Goal: Task Accomplishment & Management: Manage account settings

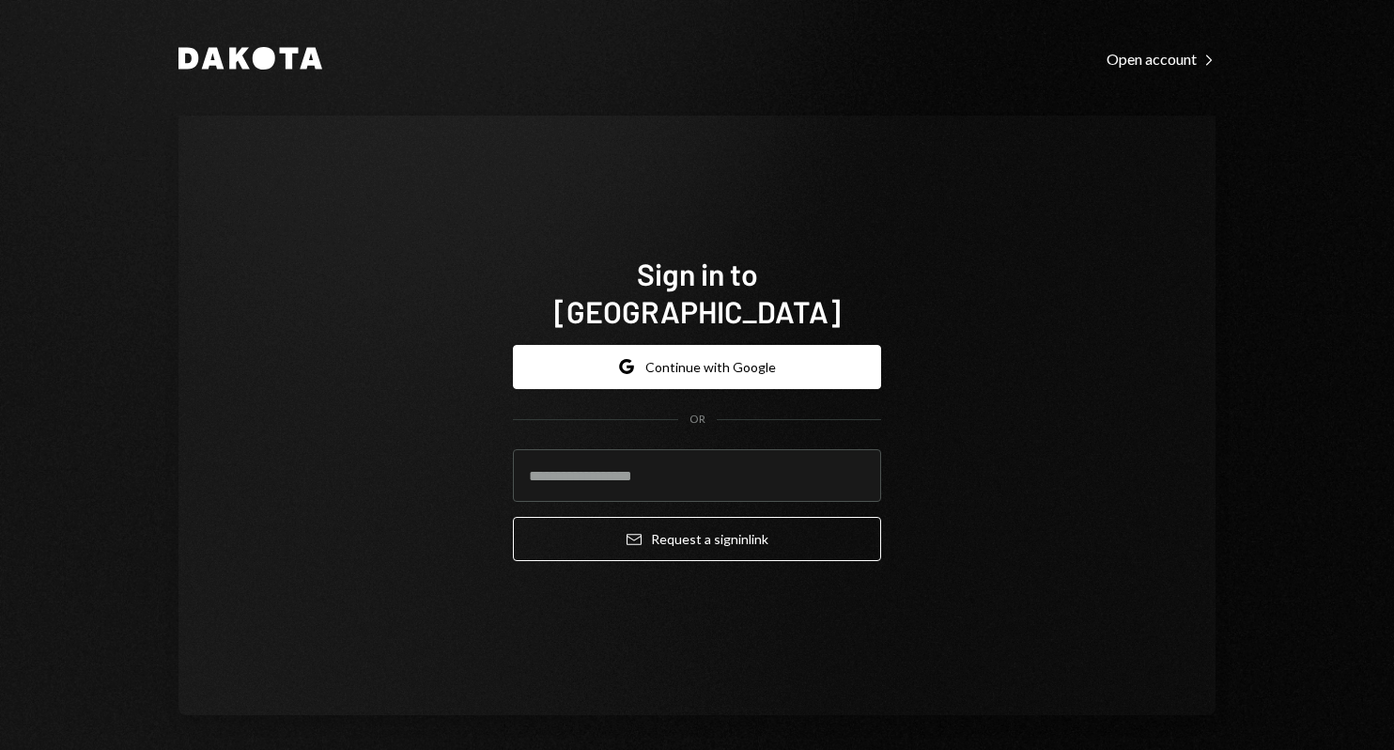
click at [688, 370] on form "Google Continue with Google OR Email Request a sign in link" at bounding box center [697, 453] width 368 height 217
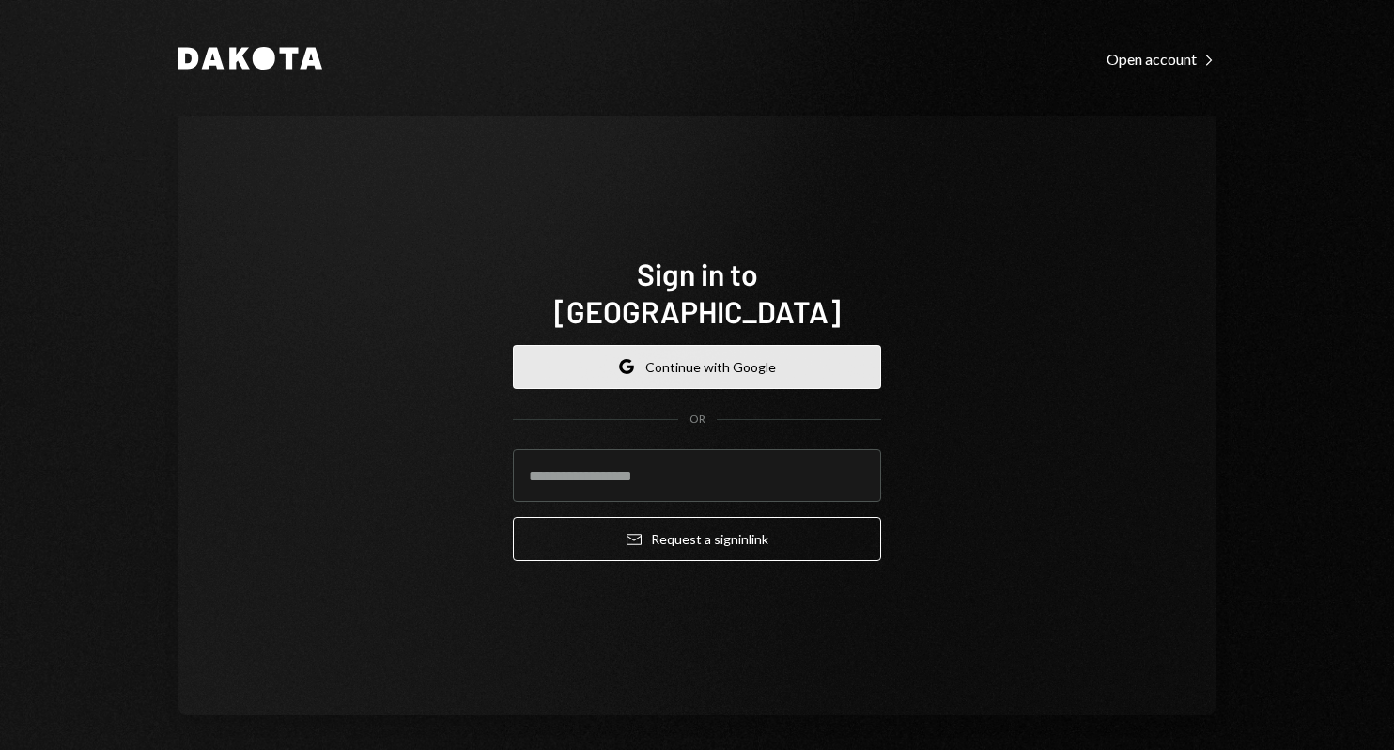
click at [688, 354] on button "Google Continue with Google" at bounding box center [697, 367] width 368 height 44
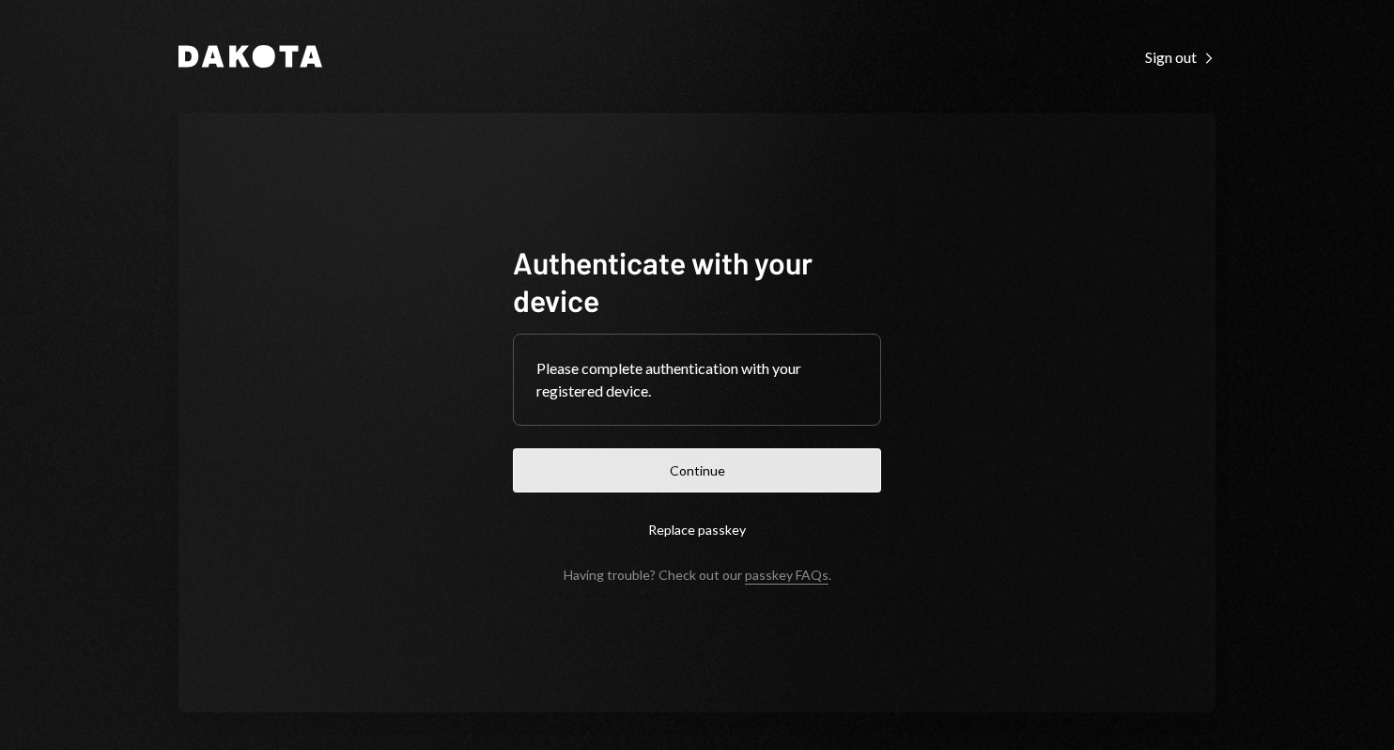
click at [750, 466] on button "Continue" at bounding box center [697, 470] width 368 height 44
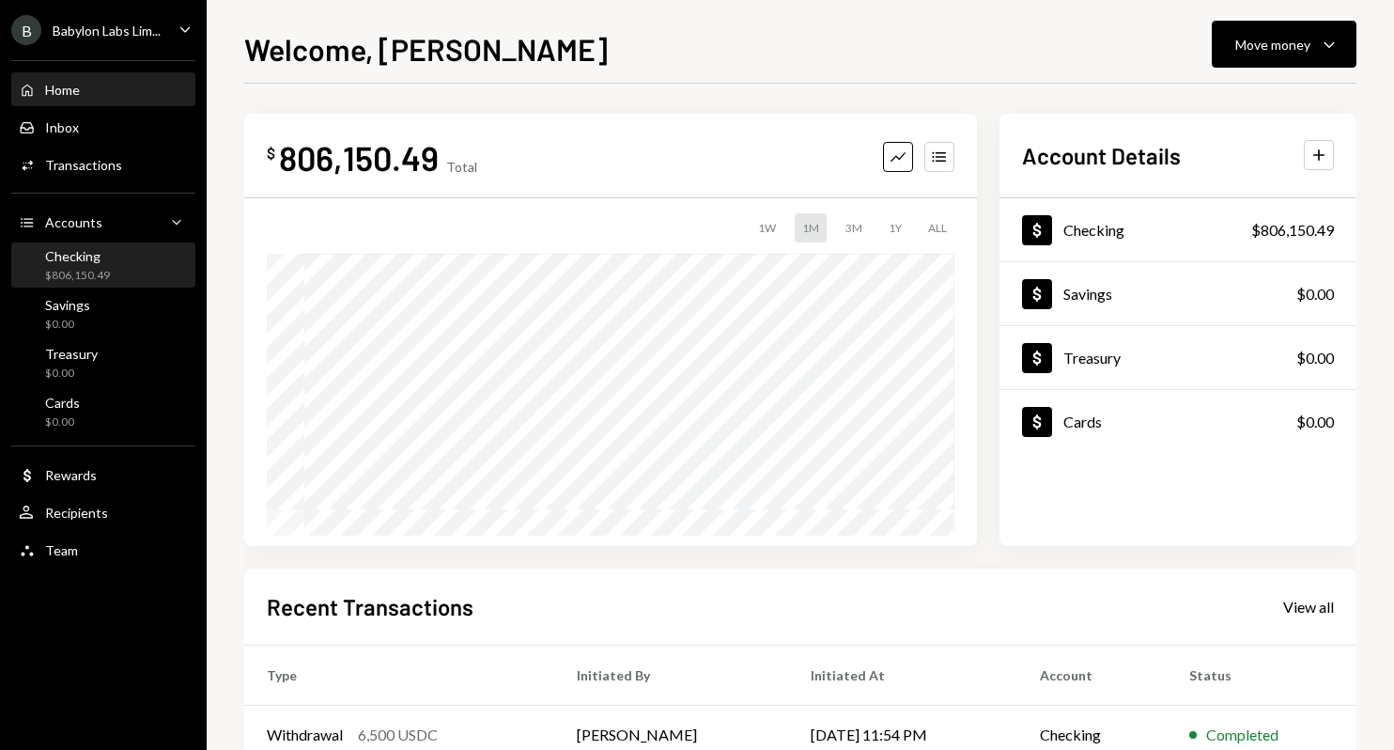
click at [104, 257] on div "Checking" at bounding box center [77, 256] width 65 height 16
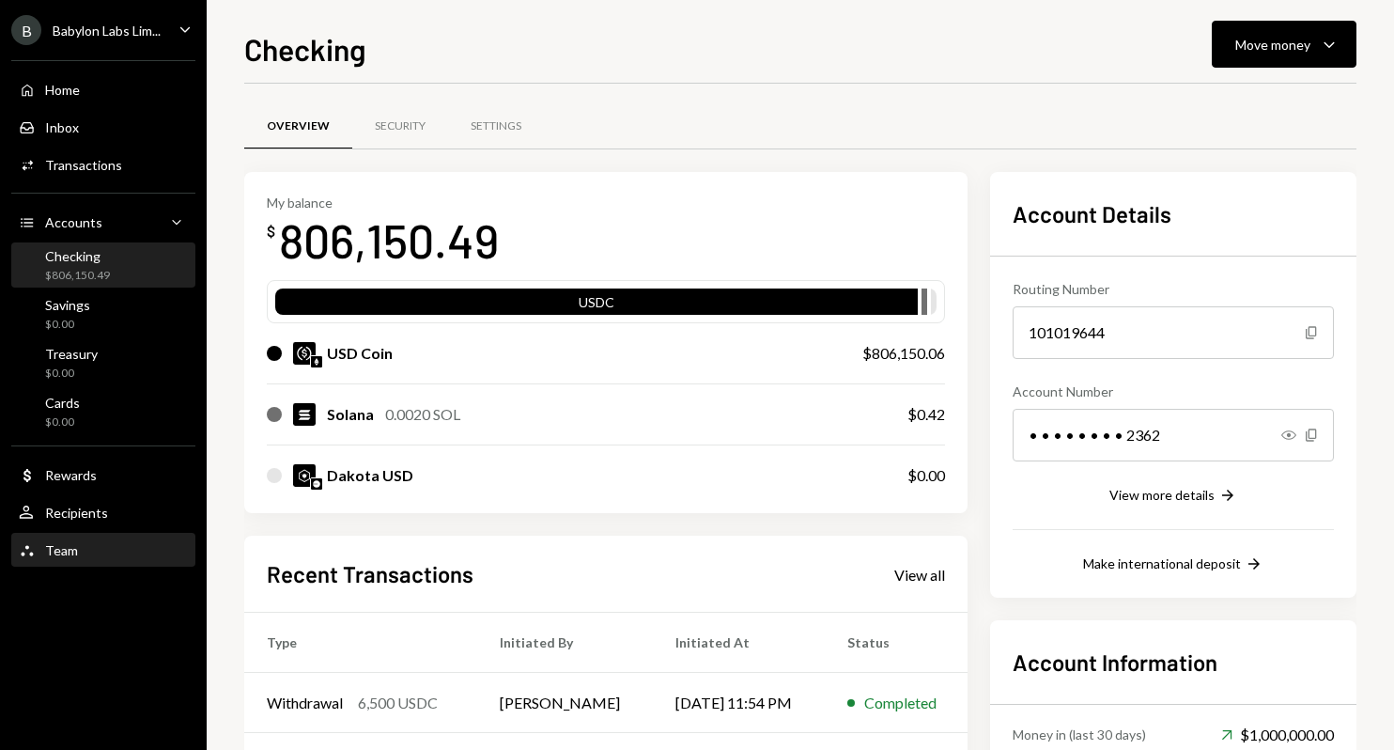
click at [88, 546] on div "Team Team" at bounding box center [103, 550] width 169 height 17
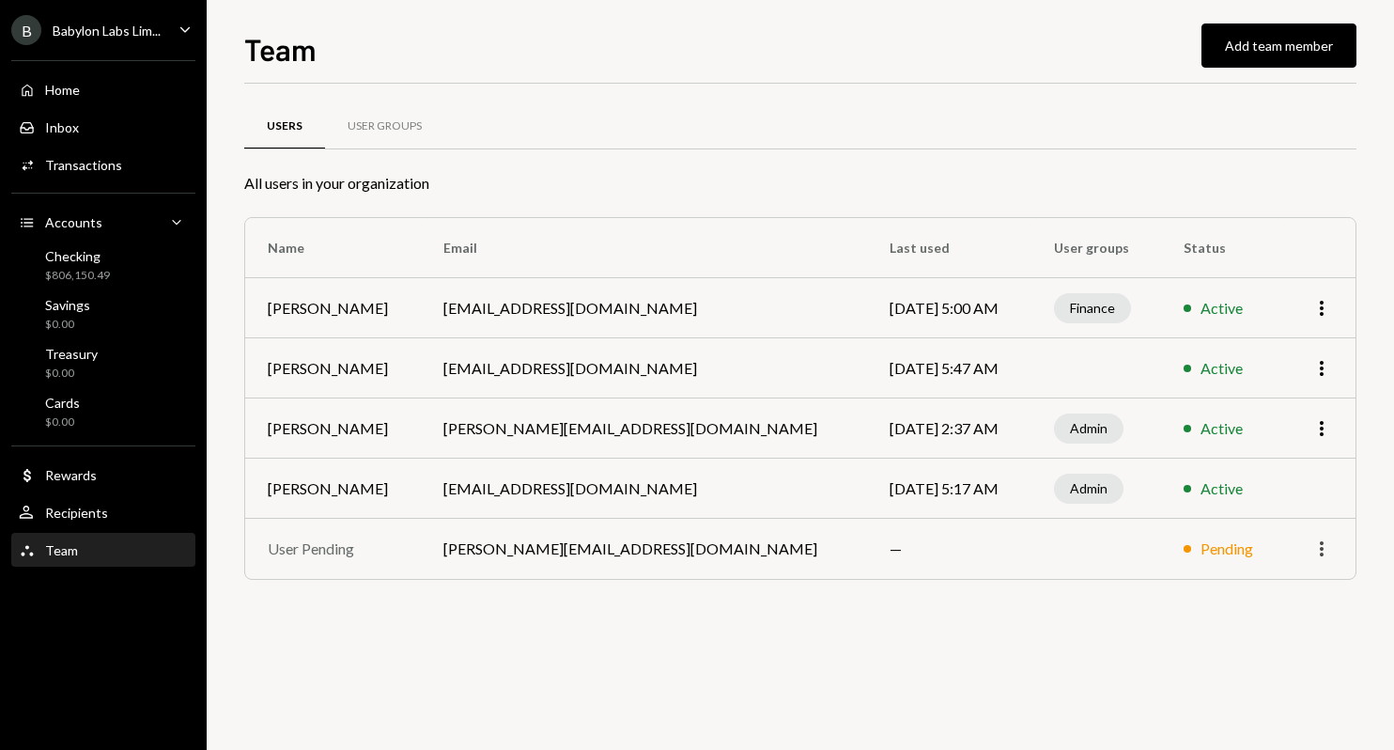
click at [1319, 552] on icon "More" at bounding box center [1322, 548] width 23 height 23
click at [1287, 590] on div "Remove" at bounding box center [1279, 588] width 94 height 33
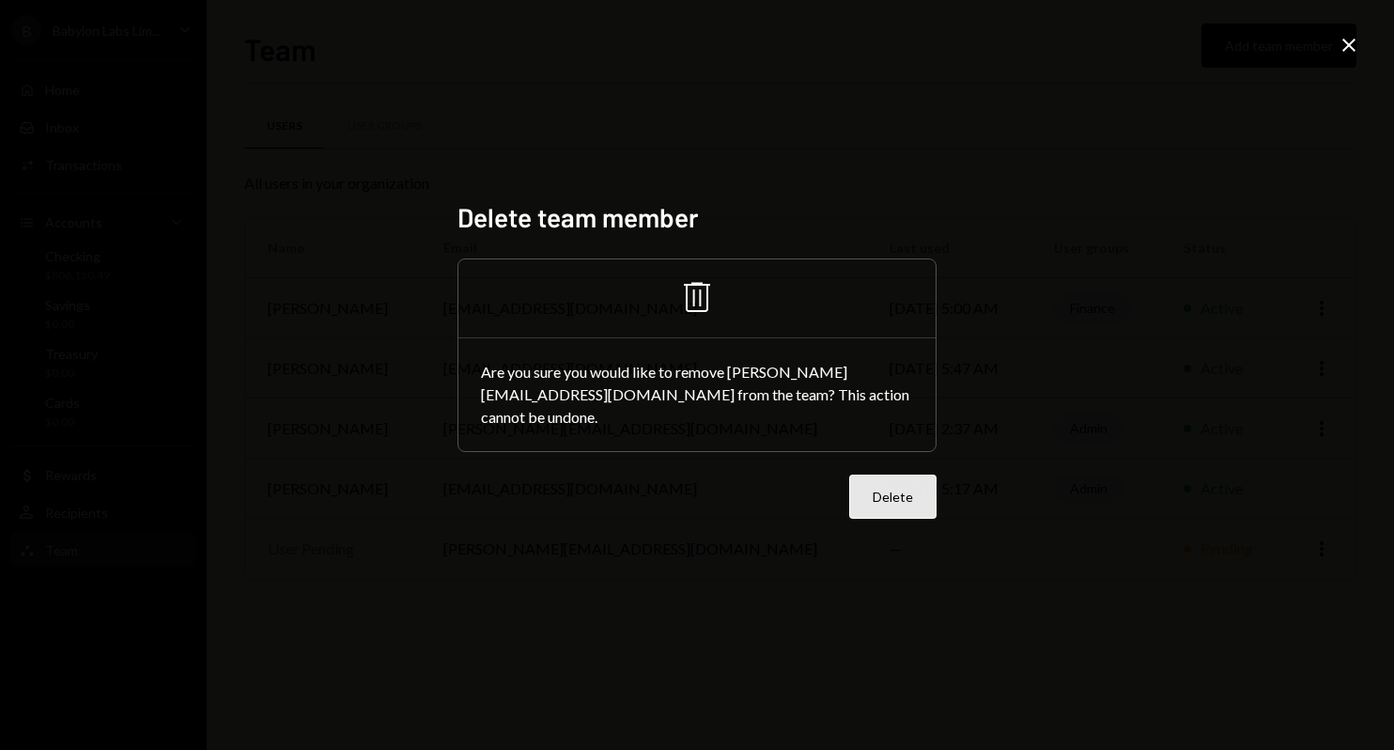
click at [883, 484] on button "Delete" at bounding box center [892, 496] width 87 height 44
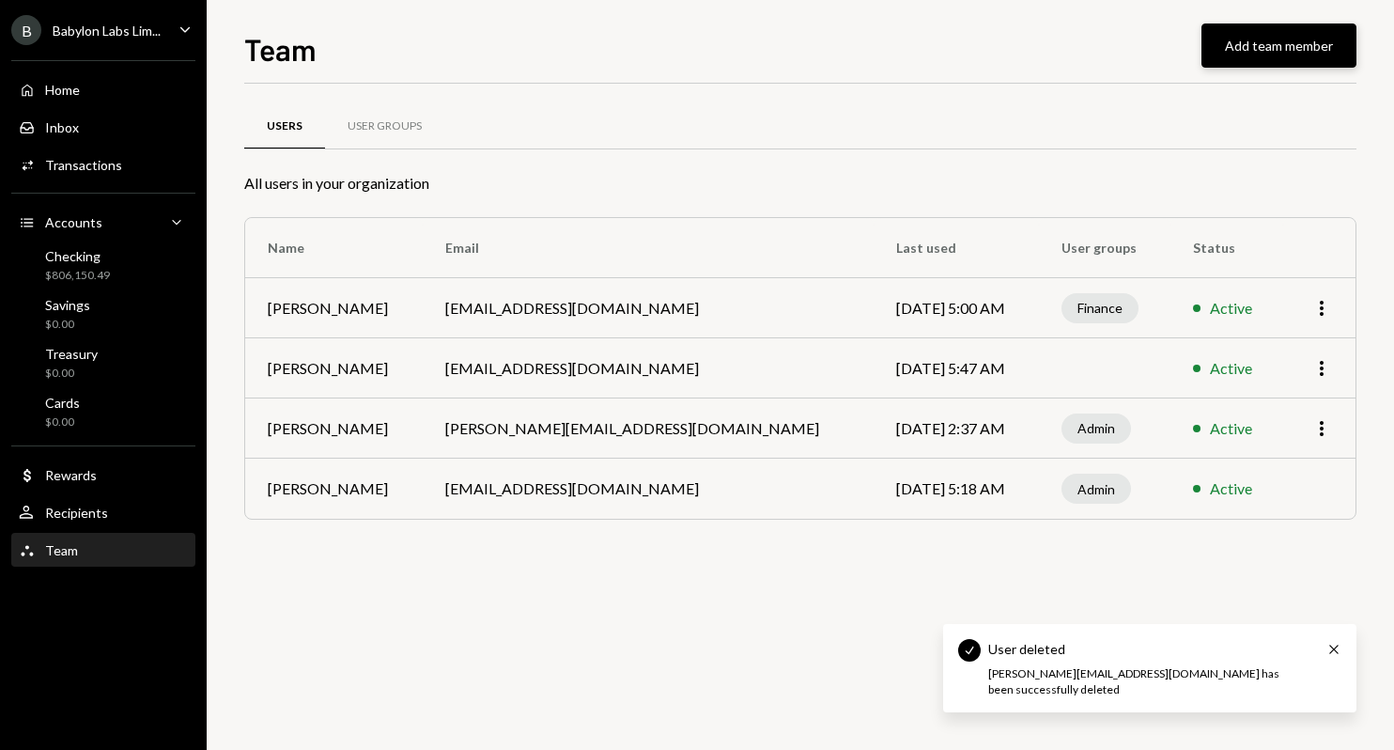
click at [1235, 56] on button "Add team member" at bounding box center [1279, 45] width 155 height 44
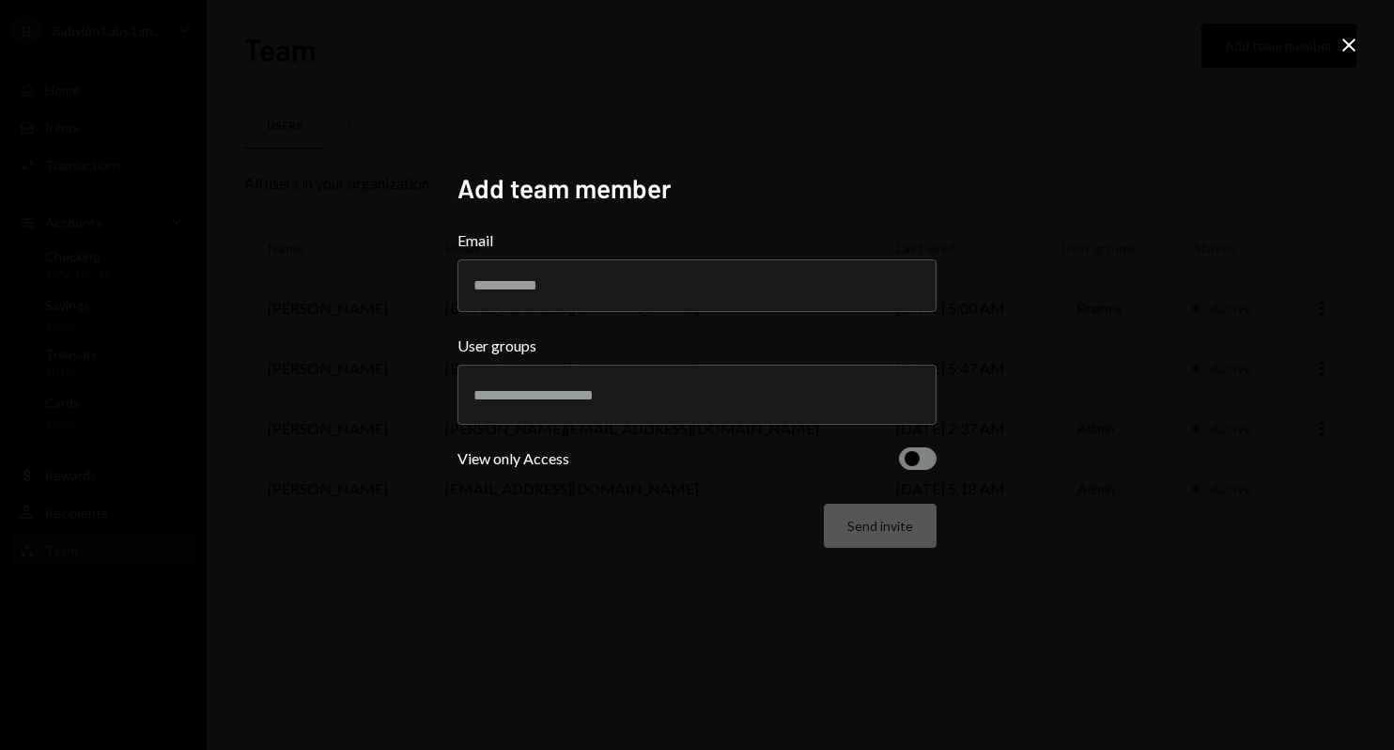
click at [1351, 48] on icon "Close" at bounding box center [1349, 45] width 23 height 23
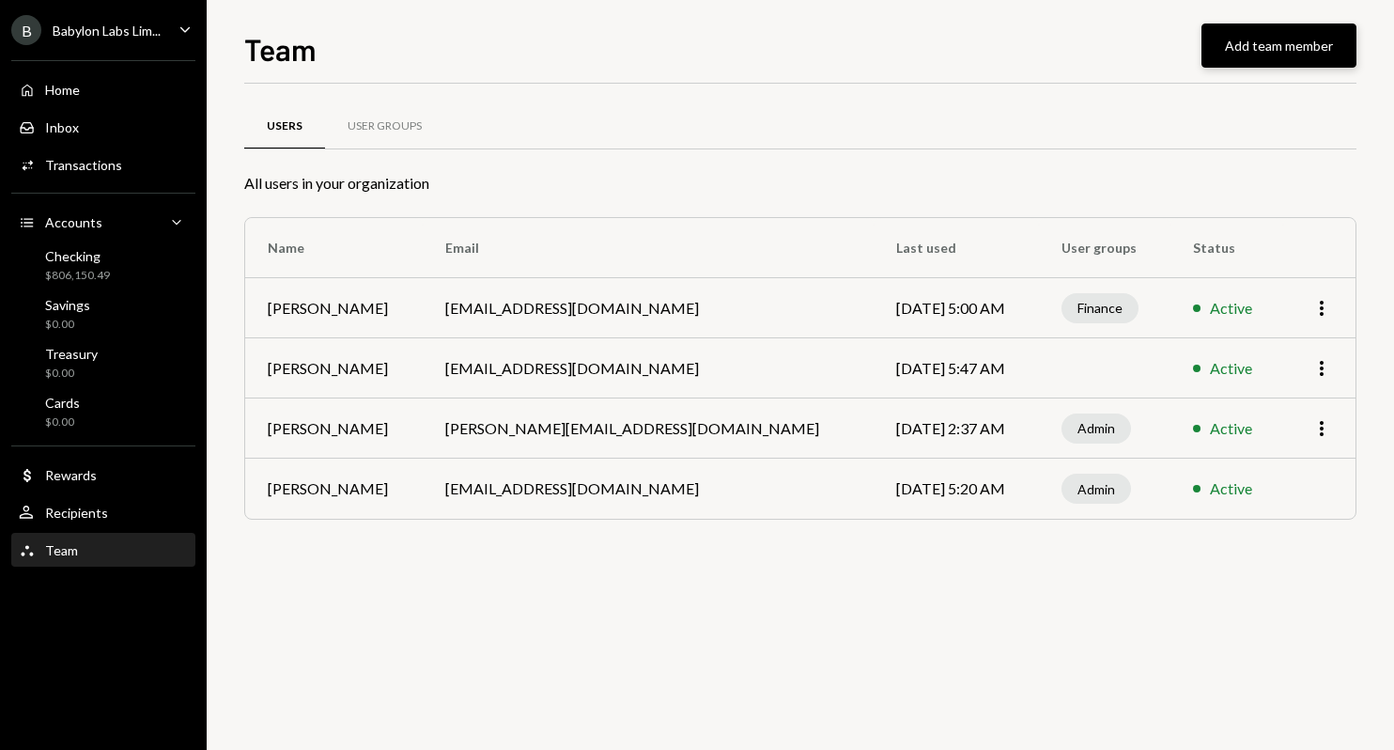
click at [1246, 45] on button "Add team member" at bounding box center [1279, 45] width 155 height 44
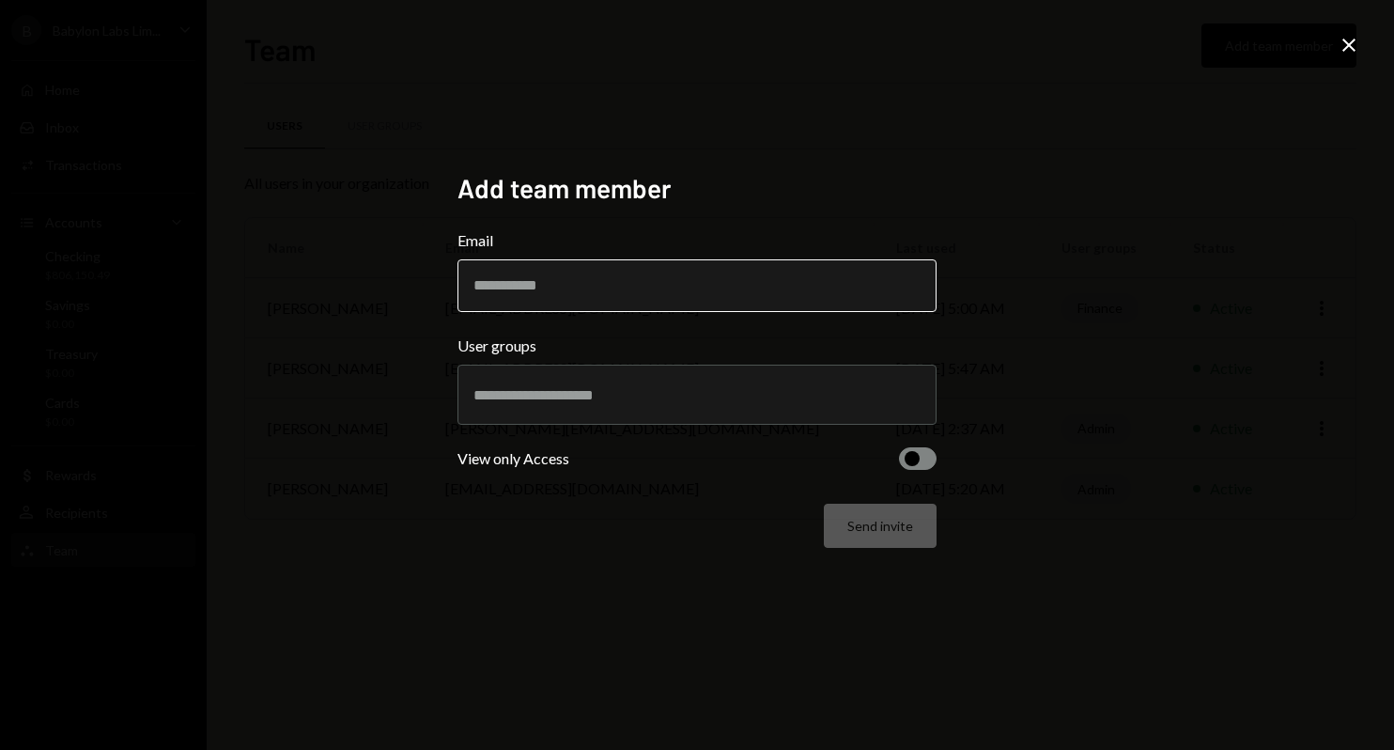
click at [548, 292] on input "Email" at bounding box center [697, 285] width 479 height 53
